Goal: Transaction & Acquisition: Purchase product/service

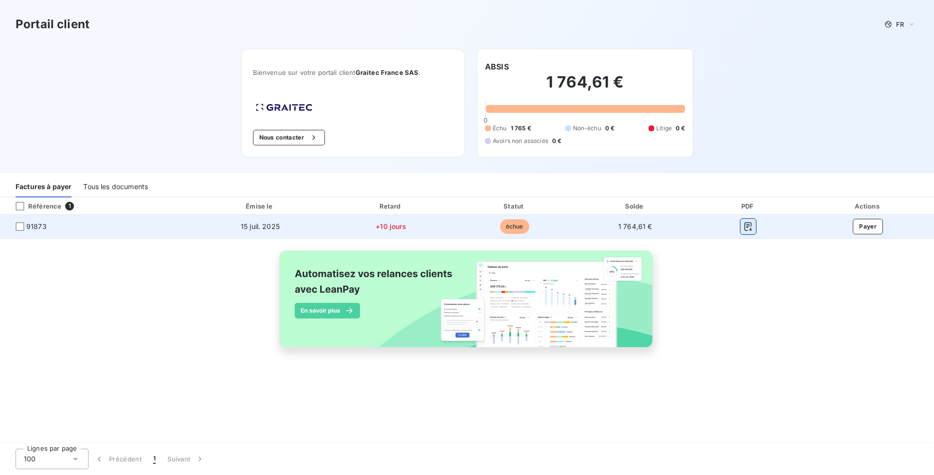
click at [747, 227] on icon "button" at bounding box center [748, 227] width 10 height 10
click at [865, 230] on button "Payer" at bounding box center [868, 227] width 30 height 16
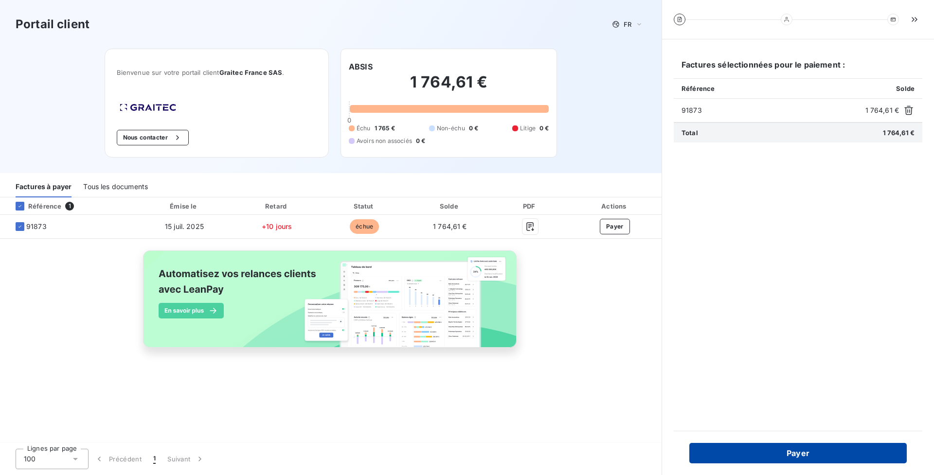
click at [794, 451] on button "Payer" at bounding box center [797, 453] width 217 height 20
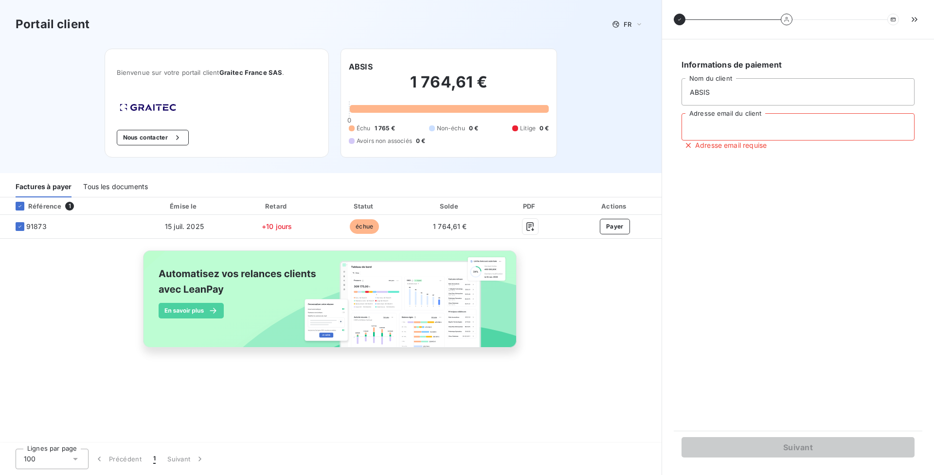
type input "eliott.lefebvre@absis-bet.com"
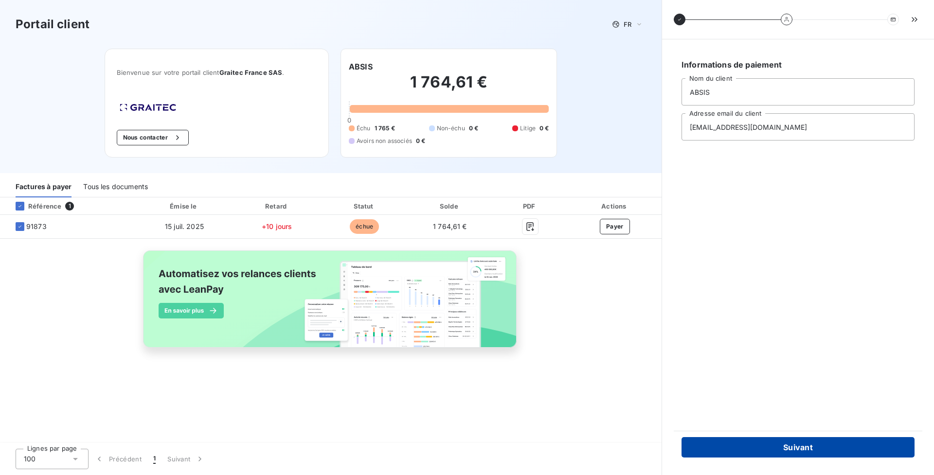
click at [799, 447] on button "Suivant" at bounding box center [798, 447] width 233 height 20
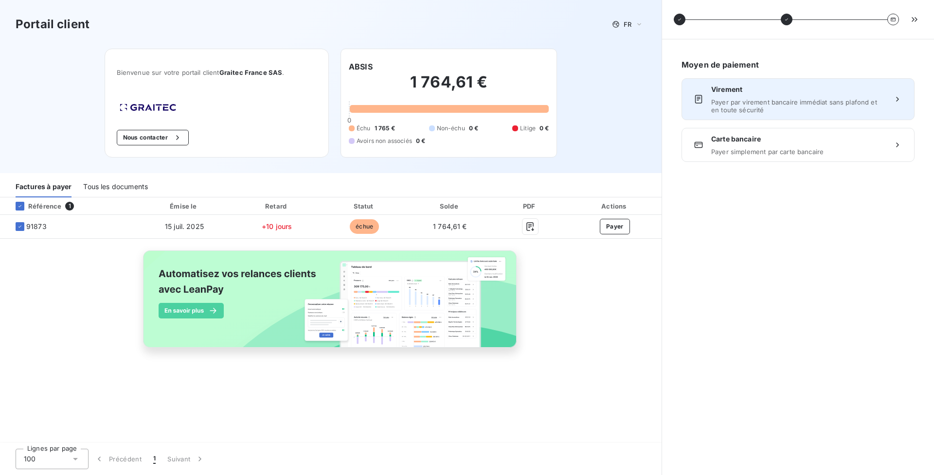
click at [782, 110] on span "Payer par virement bancaire immédiat sans plafond et en toute sécurité" at bounding box center [798, 106] width 174 height 16
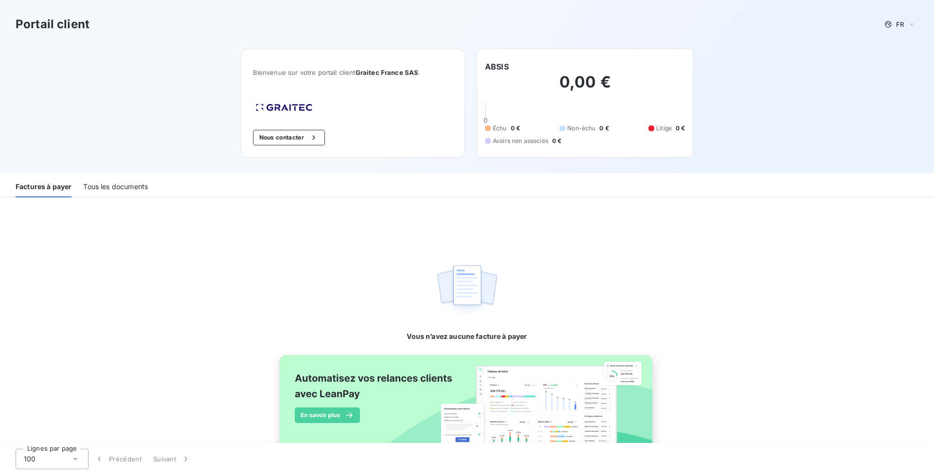
click at [131, 194] on div "Tous les documents" at bounding box center [115, 187] width 65 height 20
